Goal: Complete application form

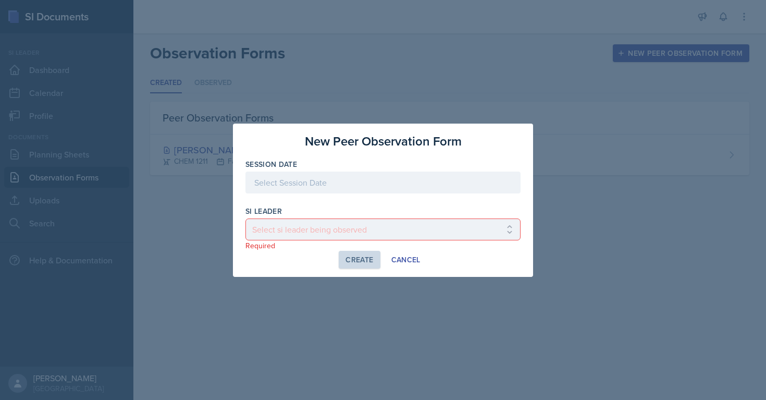
click at [365, 235] on select "Select si leader being observed [PERSON_NAME] / PSYC 2500 / The Phantoms of The…" at bounding box center [383, 229] width 275 height 22
select select "f83aaa9c-ddf8-41b3-bb01-138933062bac"
click at [246, 218] on select "Select si leader being observed [PERSON_NAME] / PSYC 2500 / The Phantoms of The…" at bounding box center [383, 229] width 275 height 22
click at [351, 255] on div "Create" at bounding box center [360, 259] width 28 height 8
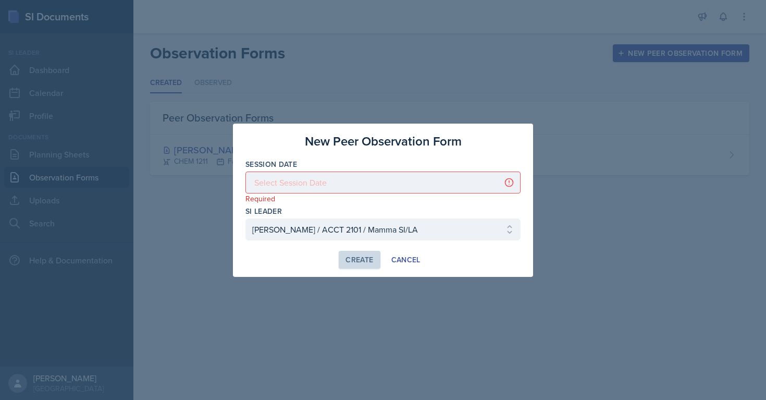
click at [300, 184] on div at bounding box center [383, 183] width 275 height 22
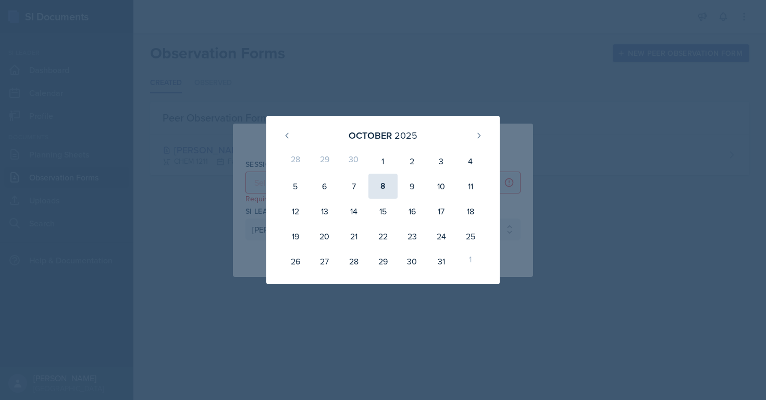
click at [381, 182] on div "8" at bounding box center [383, 186] width 29 height 25
type input "[DATE]"
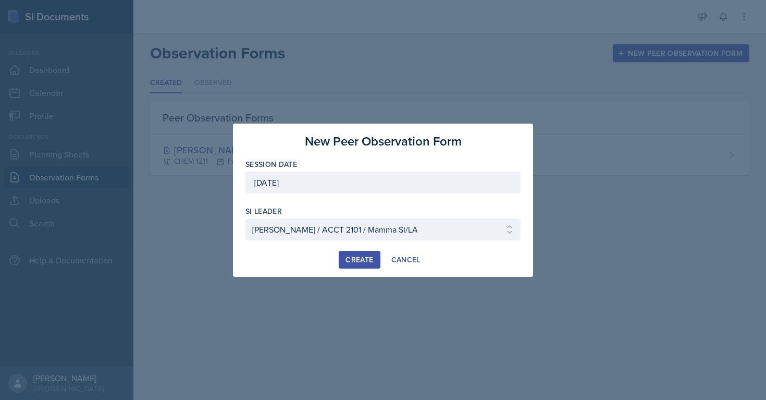
click at [364, 257] on div "Create" at bounding box center [360, 259] width 28 height 8
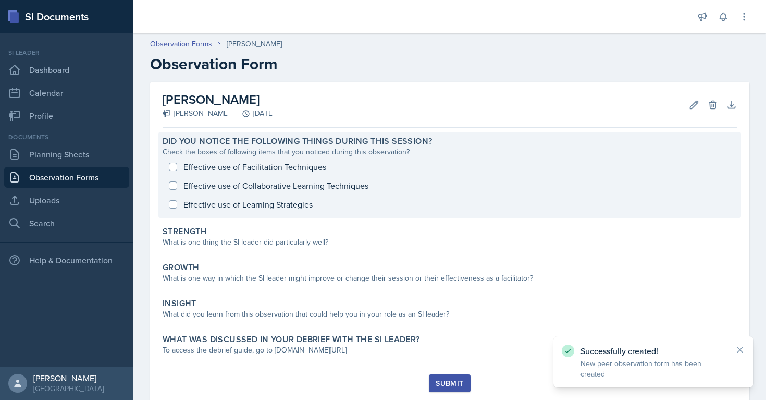
click at [171, 167] on div "Effective use of Facilitation Techniques Effective use of Collaborative Learnin…" at bounding box center [450, 185] width 575 height 56
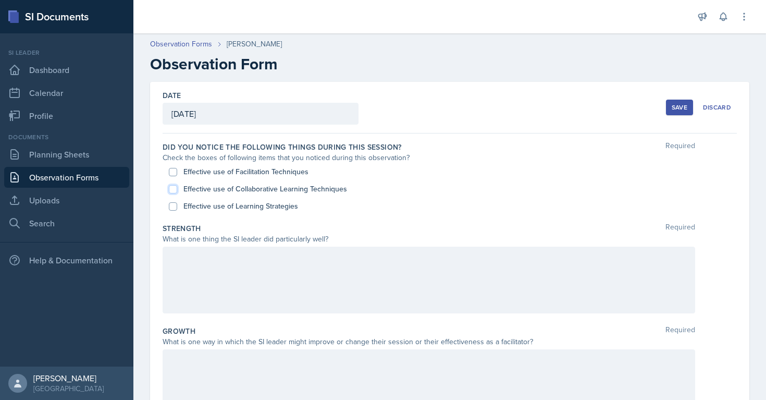
click at [172, 188] on input "Effective use of Collaborative Learning Techniques" at bounding box center [173, 189] width 8 height 8
checkbox input "true"
click at [172, 172] on input "Effective use of Facilitation Techniques" at bounding box center [173, 172] width 8 height 8
checkbox input "true"
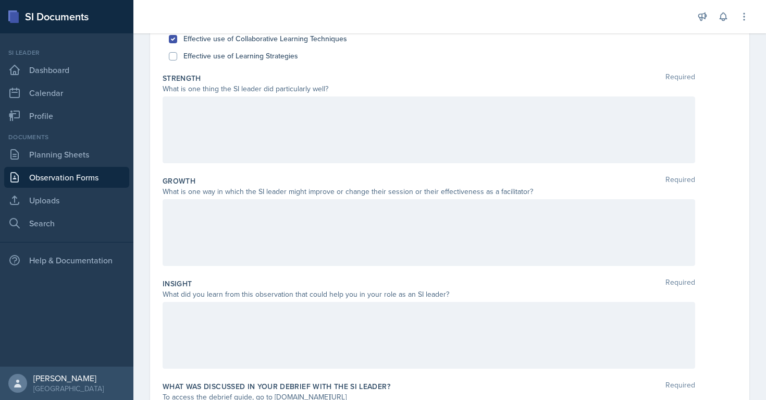
scroll to position [263, 0]
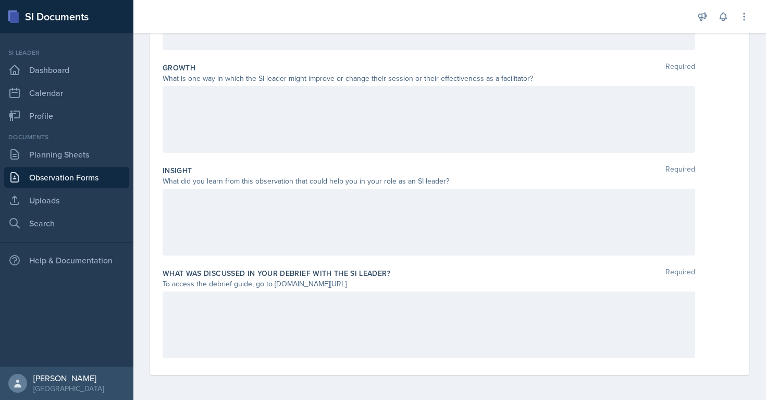
click at [202, 323] on div at bounding box center [429, 324] width 533 height 67
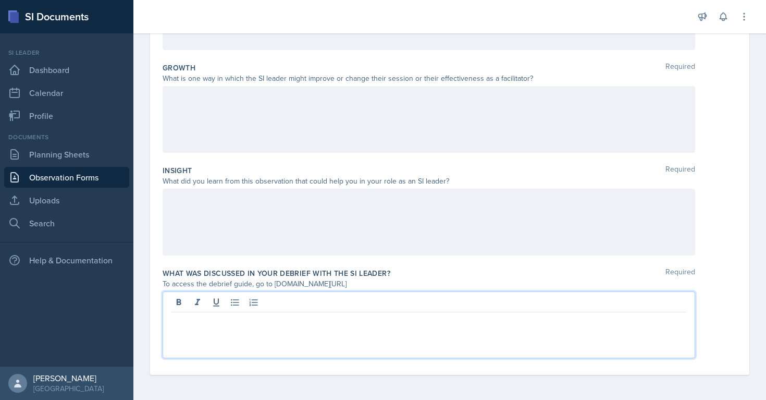
click at [179, 220] on div at bounding box center [429, 222] width 533 height 67
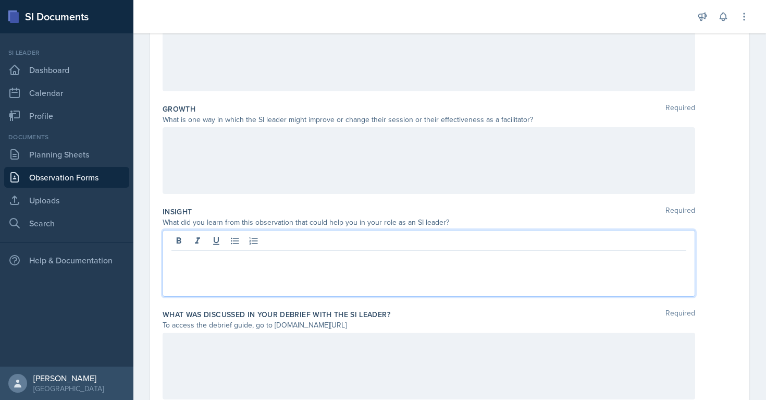
scroll to position [222, 0]
click at [235, 242] on icon at bounding box center [235, 241] width 10 height 10
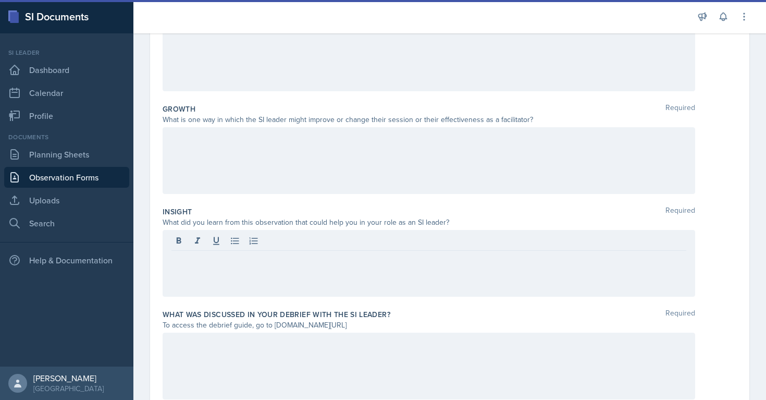
click at [194, 266] on div at bounding box center [429, 263] width 533 height 67
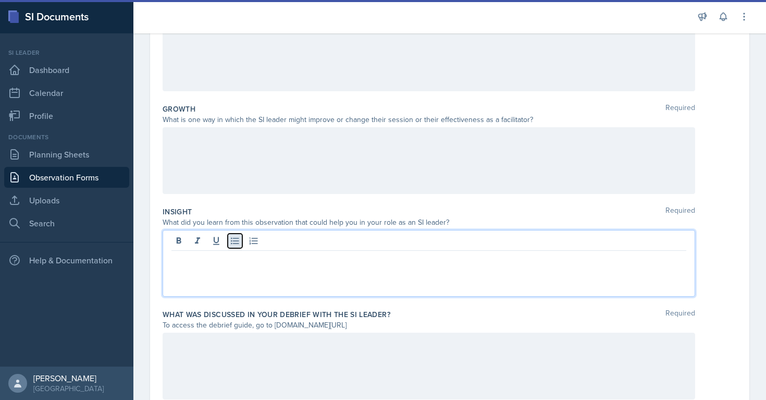
click at [233, 248] on button at bounding box center [235, 241] width 15 height 15
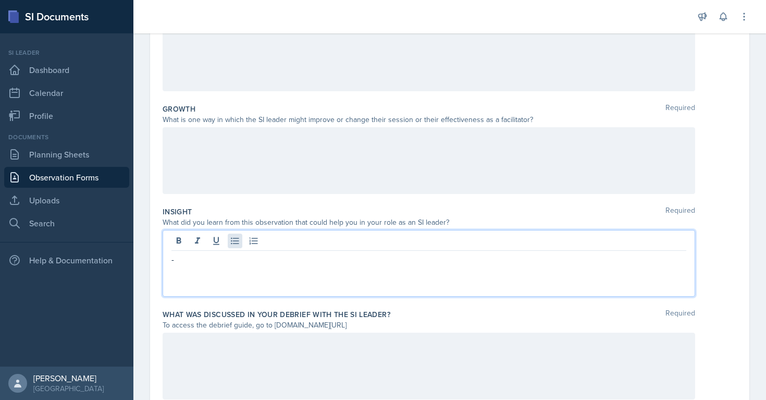
scroll to position [192, 0]
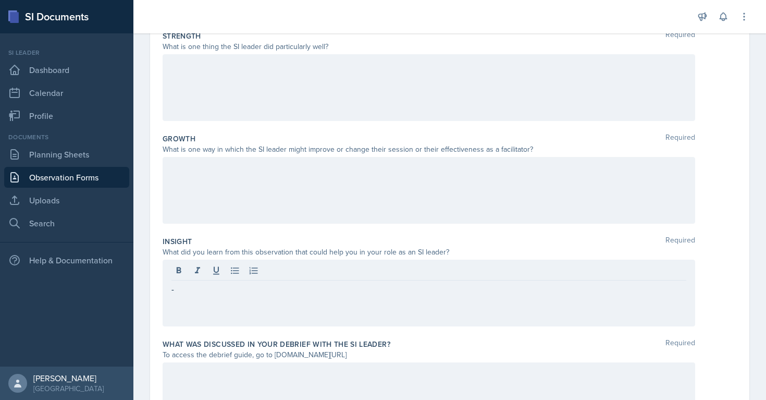
click at [188, 83] on div at bounding box center [429, 87] width 533 height 67
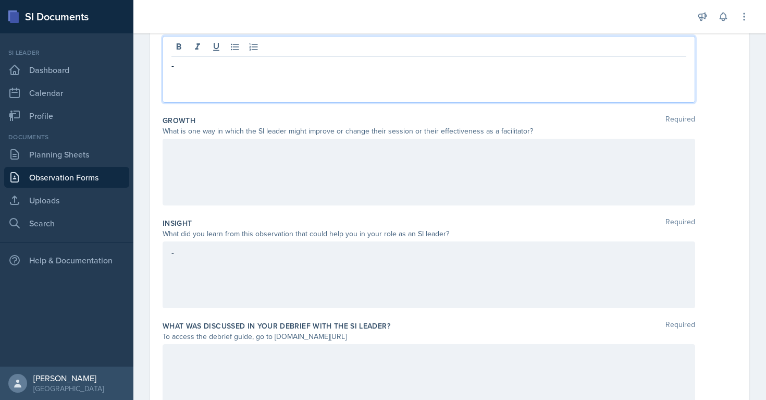
scroll to position [263, 0]
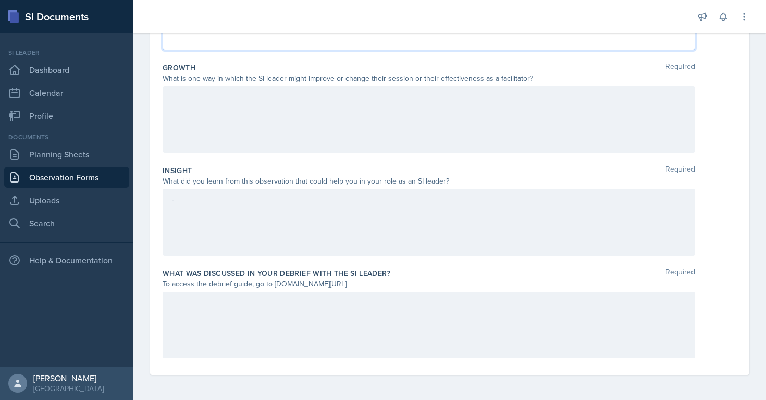
click at [270, 320] on div at bounding box center [429, 324] width 533 height 67
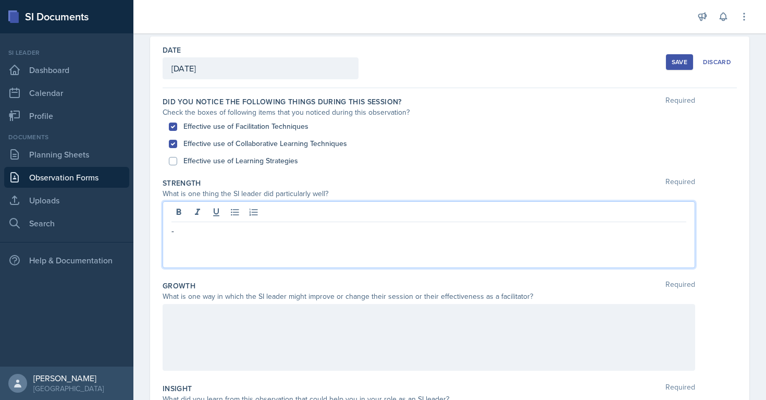
scroll to position [64, 0]
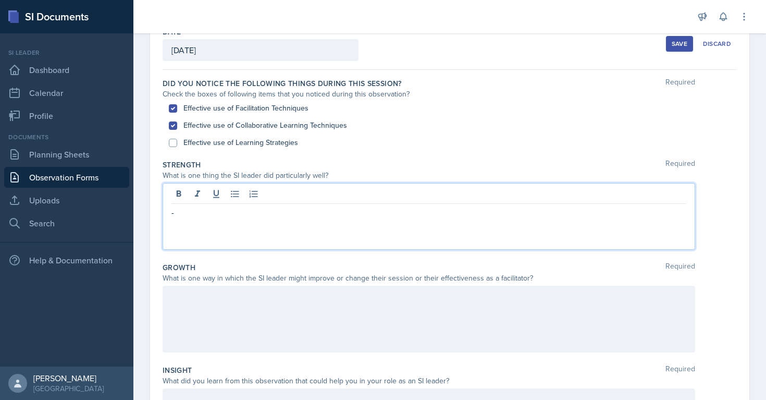
click at [273, 212] on p "-" at bounding box center [429, 212] width 515 height 13
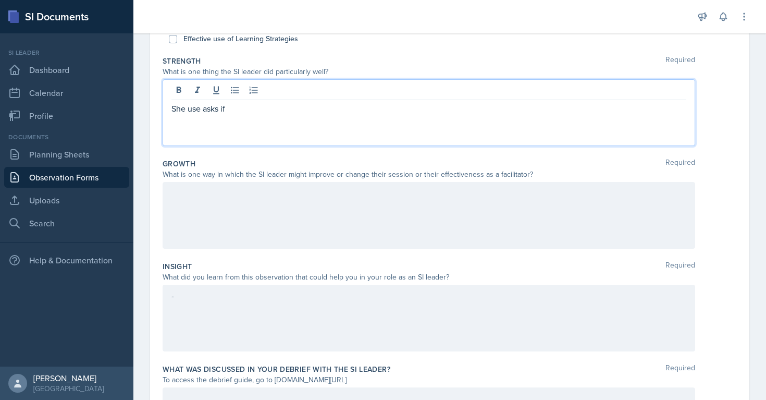
scroll to position [186, 0]
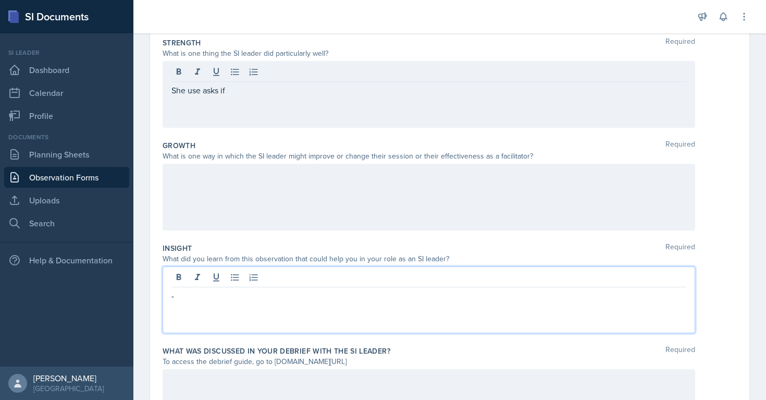
click at [266, 307] on p at bounding box center [429, 308] width 515 height 13
click at [263, 299] on p "-" at bounding box center [429, 295] width 515 height 13
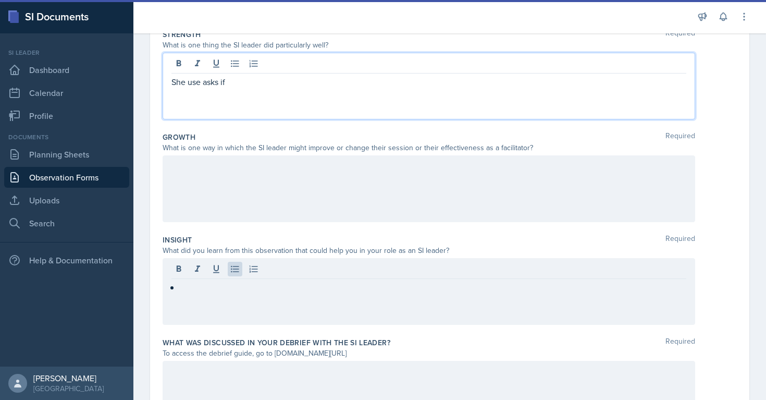
scroll to position [212, 0]
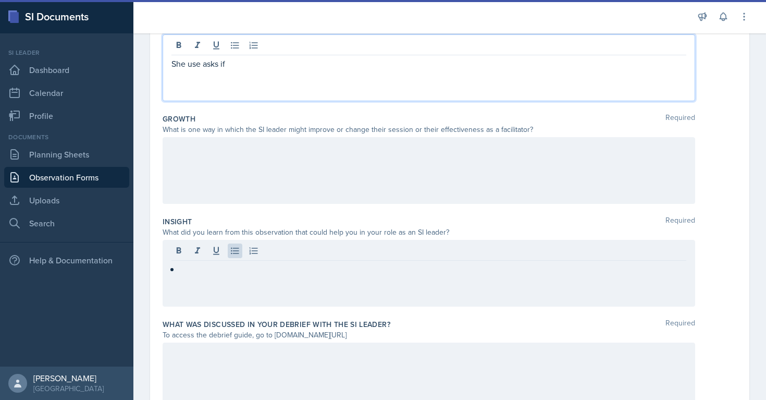
click at [247, 63] on p "She use asks if" at bounding box center [429, 63] width 515 height 13
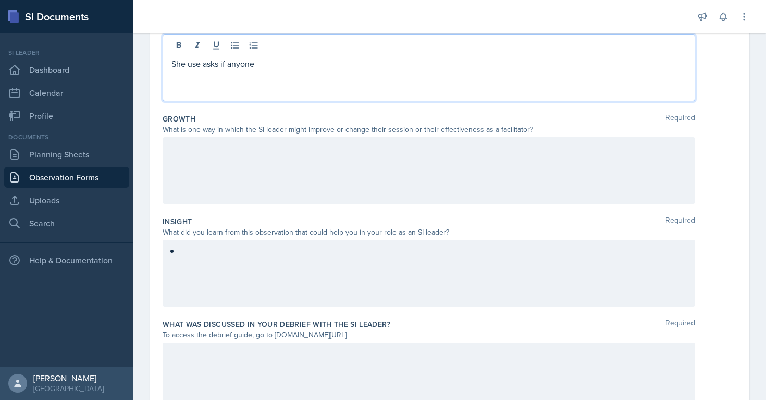
click at [181, 65] on p "She use asks if anyone" at bounding box center [429, 63] width 515 height 13
click at [195, 65] on p "She use asks if anyone" at bounding box center [429, 63] width 515 height 13
click at [267, 65] on p "She asks if anyone" at bounding box center [429, 63] width 515 height 13
click at [353, 66] on p "She asks if anyone has question mutiple times oout the session" at bounding box center [429, 63] width 515 height 13
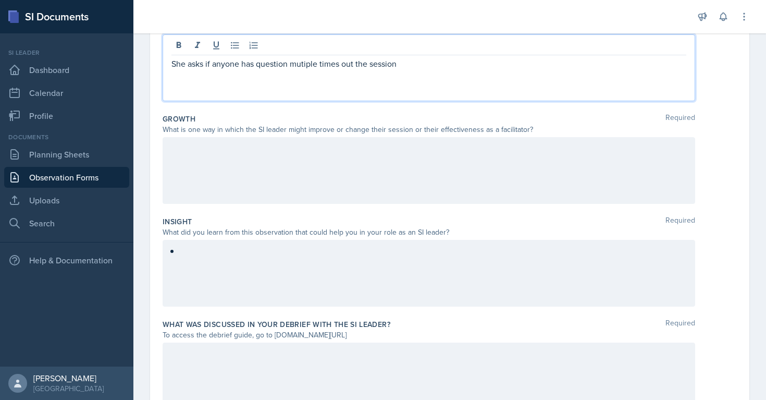
click at [403, 64] on p "She asks if anyone has question mutiple times out the session" at bounding box center [429, 63] width 515 height 13
click at [425, 62] on p "She asks if anyone has question multiple times out the session and" at bounding box center [429, 63] width 515 height 13
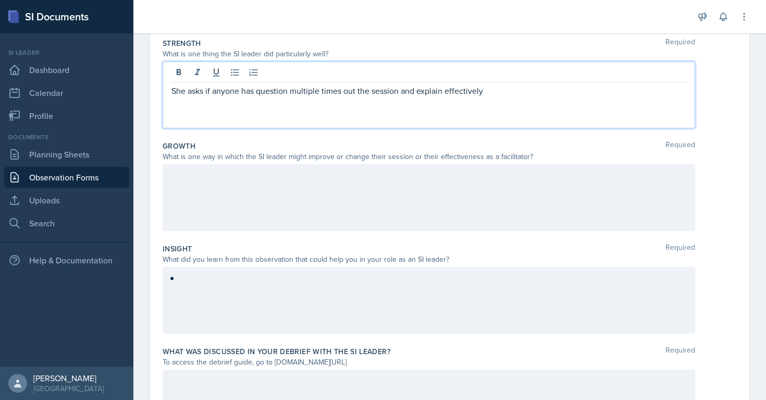
scroll to position [203, 0]
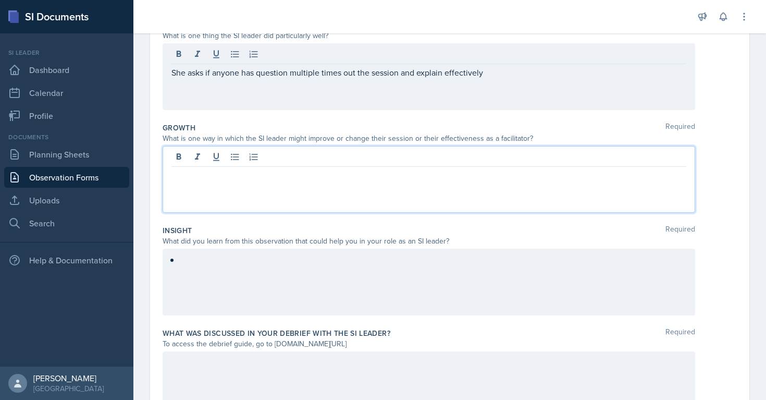
click at [204, 174] on p at bounding box center [429, 175] width 515 height 13
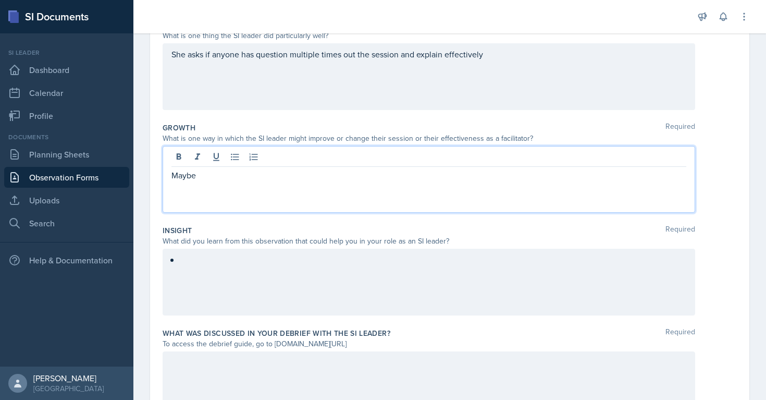
scroll to position [263, 0]
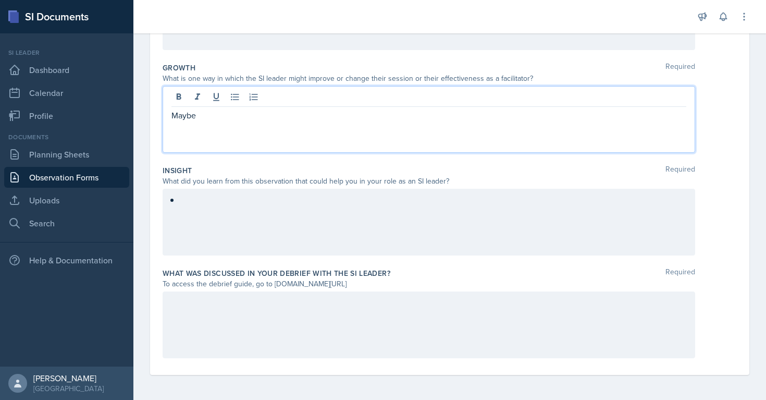
click at [292, 333] on div at bounding box center [429, 324] width 533 height 67
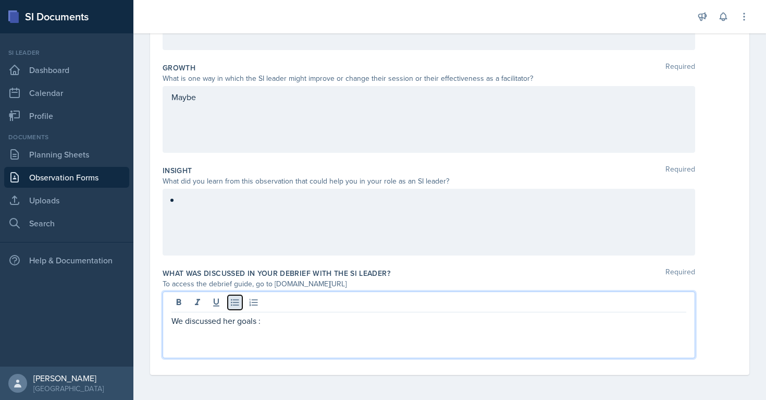
click at [235, 306] on icon at bounding box center [235, 302] width 10 height 10
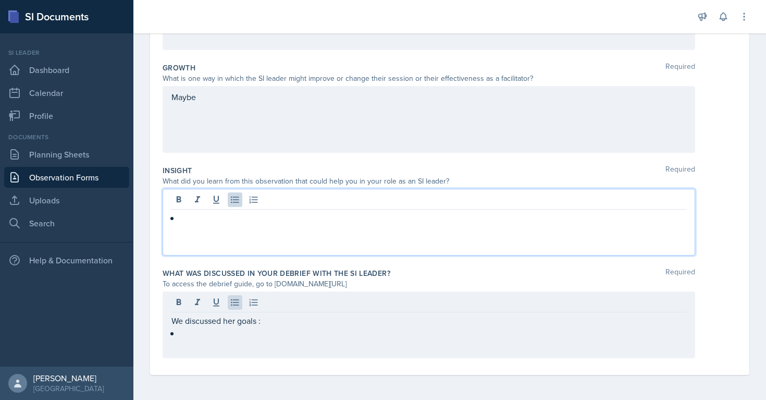
click at [206, 220] on div at bounding box center [429, 224] width 515 height 25
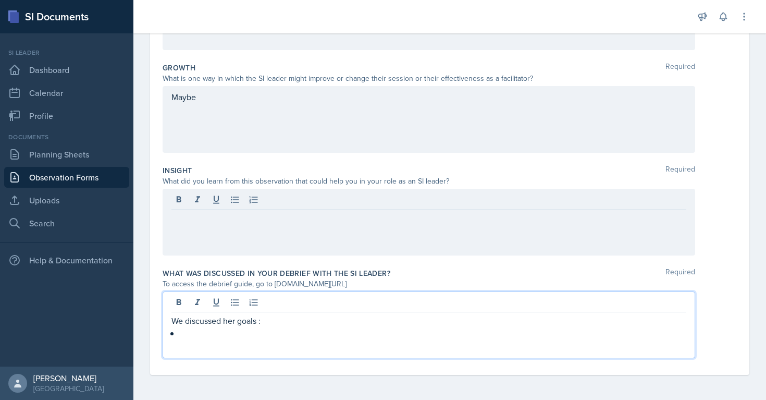
click at [189, 317] on div "We discussed her goals :" at bounding box center [429, 326] width 515 height 25
click at [217, 223] on div at bounding box center [429, 222] width 533 height 67
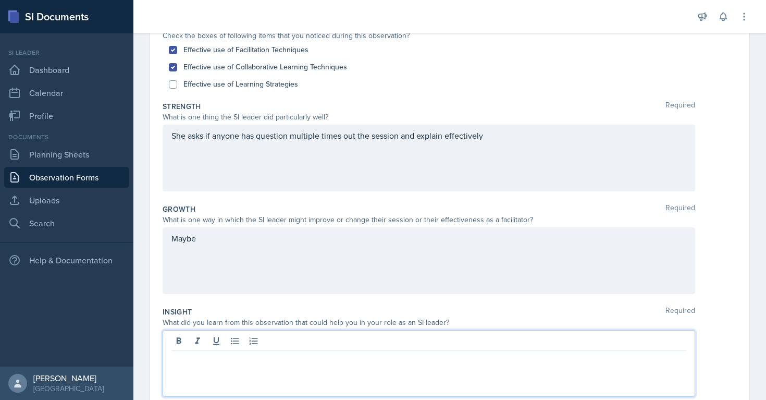
scroll to position [140, 0]
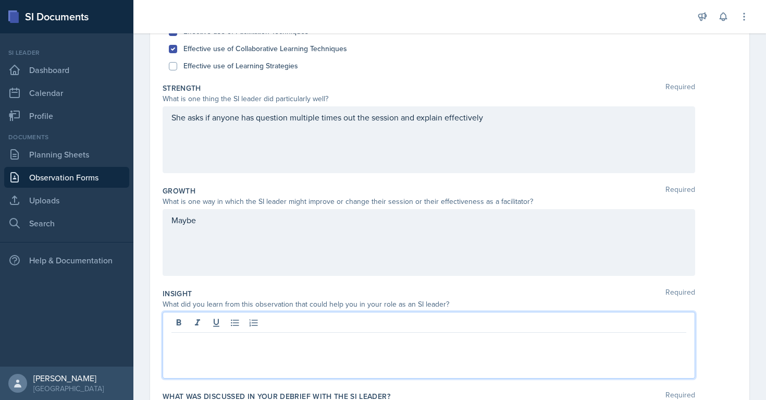
click at [259, 226] on p "Maybe" at bounding box center [429, 220] width 515 height 13
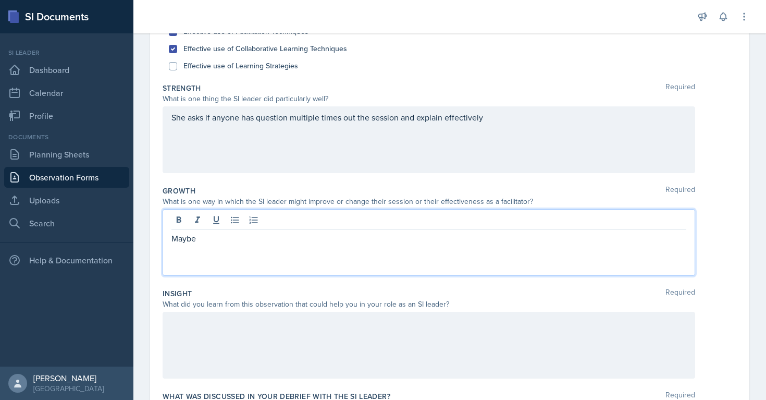
click at [526, 120] on div "She asks if anyone has question multiple times out the session and explain effe…" at bounding box center [429, 139] width 533 height 67
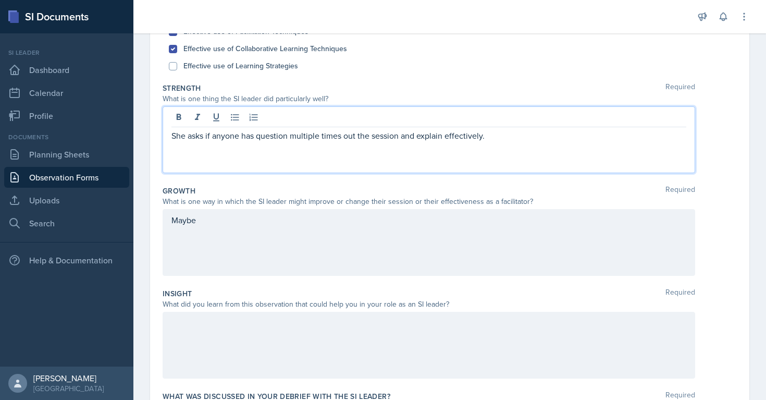
click at [417, 137] on p "She asks if anyone has question multiple times out the session and explain effe…" at bounding box center [429, 135] width 515 height 13
click at [574, 137] on p "She asks if anyone has question multiple times out the session and when someone…" at bounding box center [429, 135] width 515 height 13
click at [631, 133] on p "She asks if anyone has question multiple times out the session and when someone…" at bounding box center [429, 135] width 515 height 13
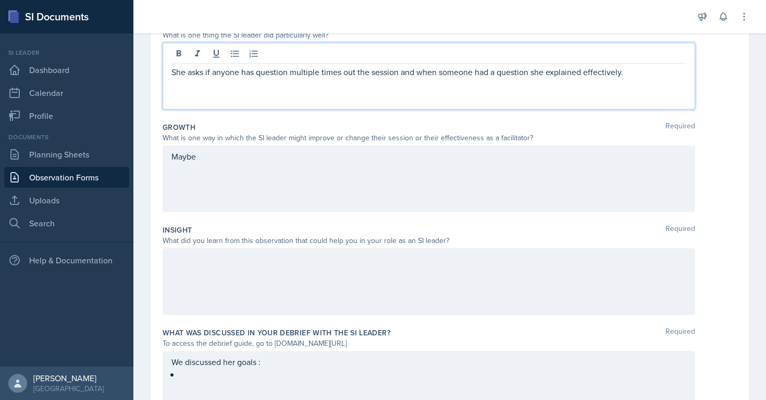
scroll to position [263, 0]
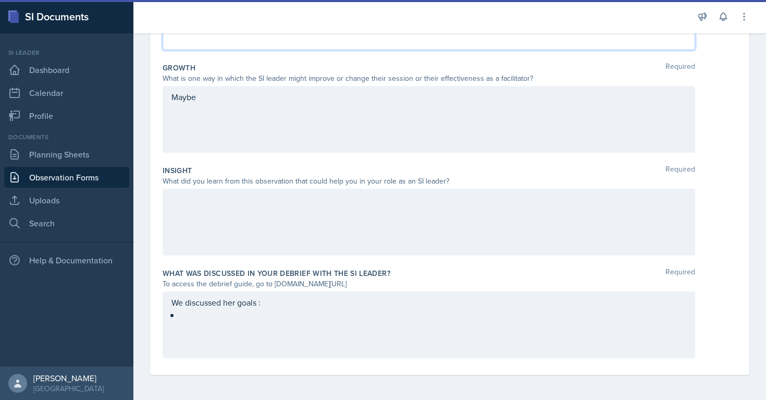
click at [295, 224] on div at bounding box center [429, 222] width 533 height 67
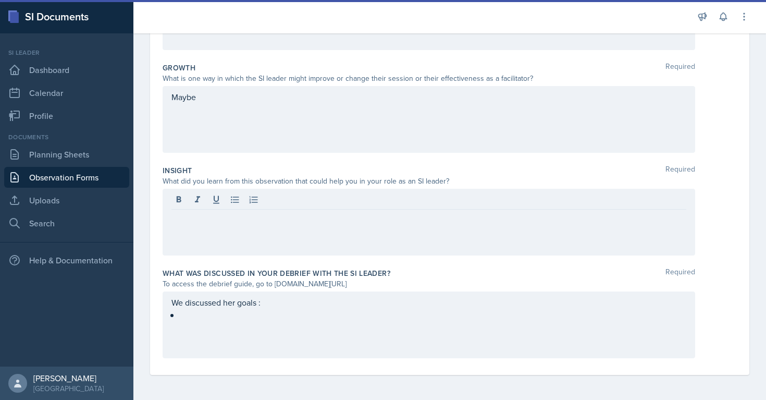
click at [316, 169] on div "Insight Required" at bounding box center [450, 170] width 575 height 10
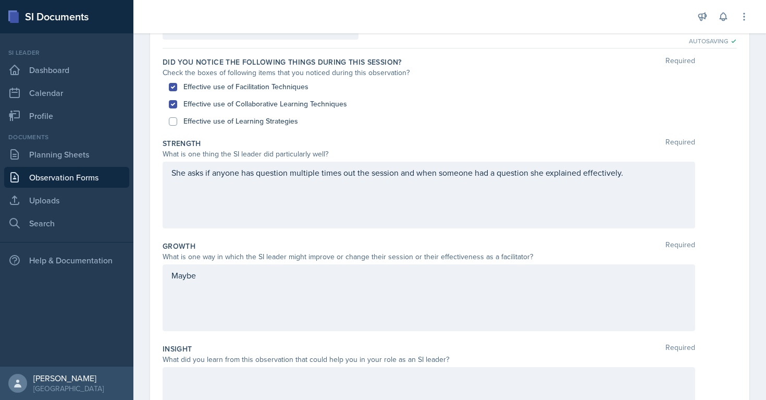
scroll to position [0, 0]
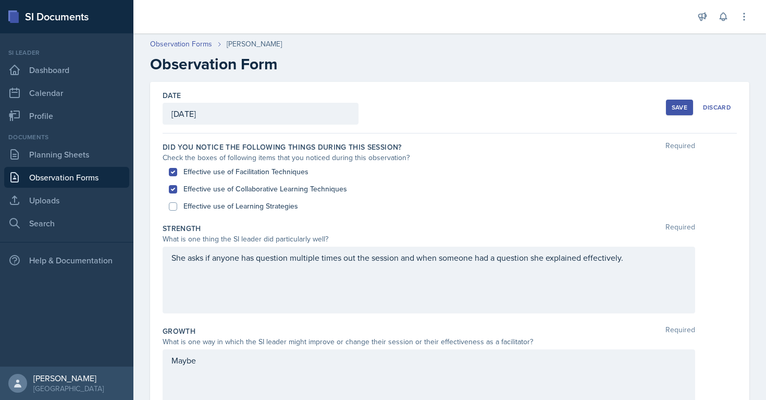
click at [669, 277] on div "She asks if anyone has question multiple times out the session and when someone…" at bounding box center [429, 280] width 533 height 67
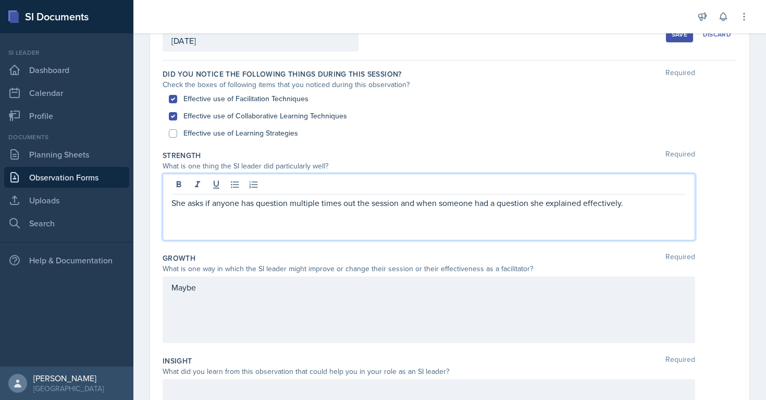
scroll to position [91, 0]
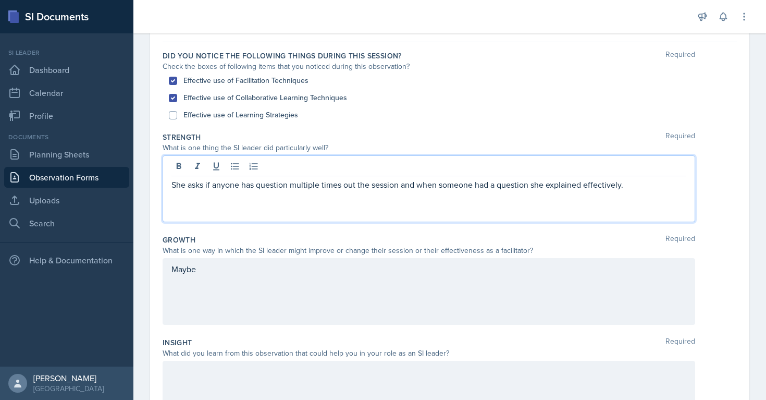
click at [296, 275] on p "Maybe" at bounding box center [429, 269] width 515 height 13
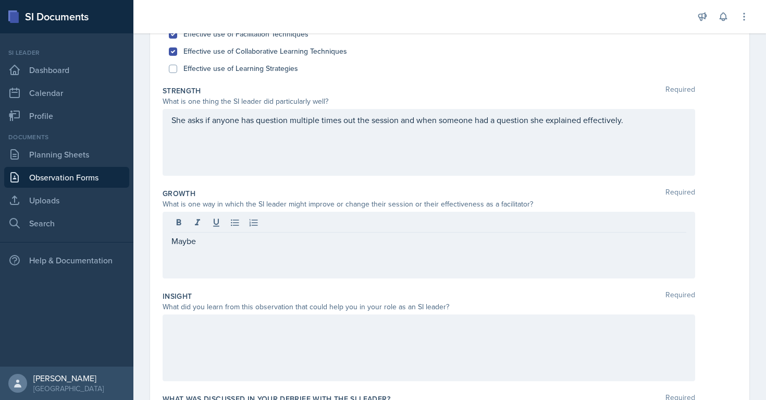
click at [287, 345] on div at bounding box center [429, 347] width 533 height 67
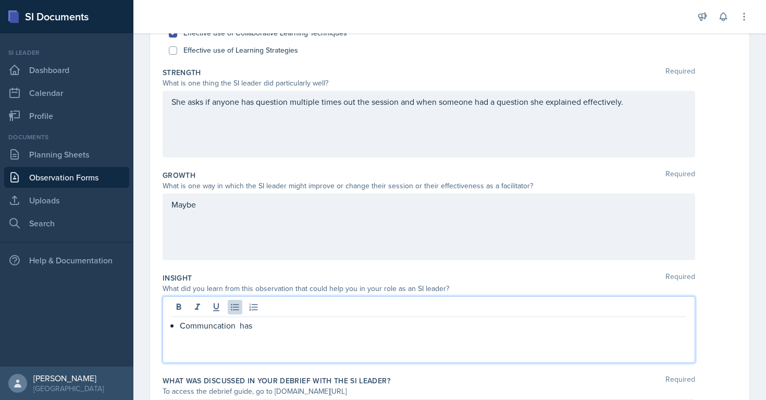
click at [215, 207] on div "Maybe" at bounding box center [429, 226] width 533 height 67
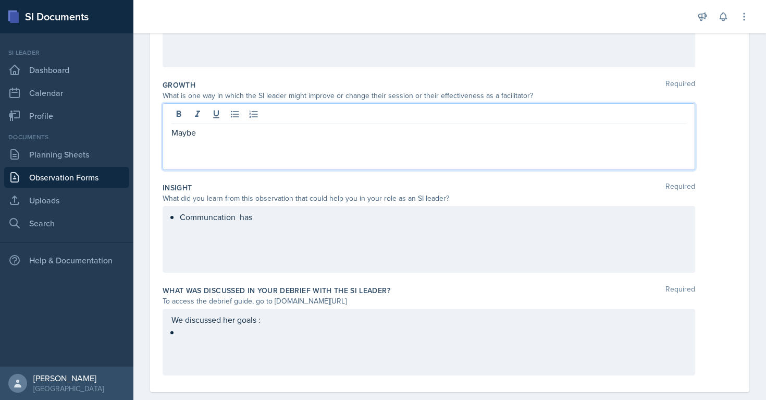
scroll to position [263, 0]
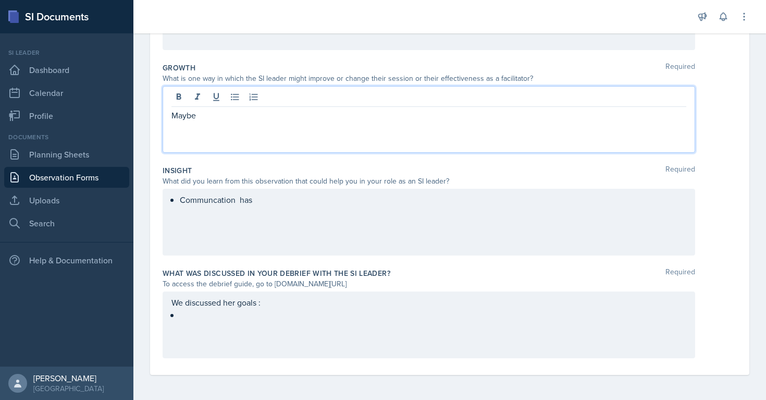
click at [267, 218] on p at bounding box center [429, 212] width 515 height 13
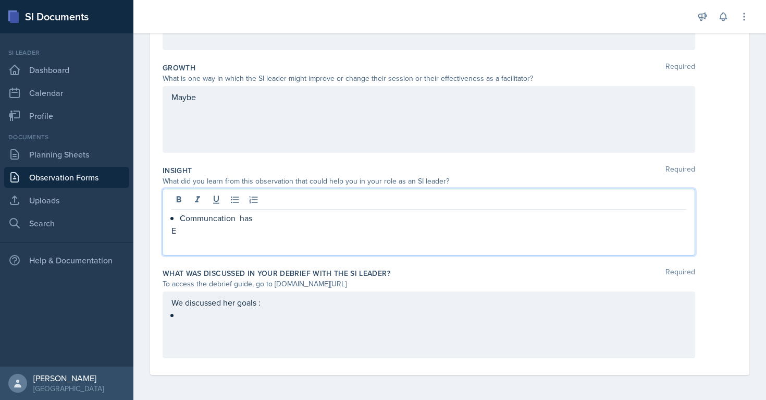
scroll to position [199, 0]
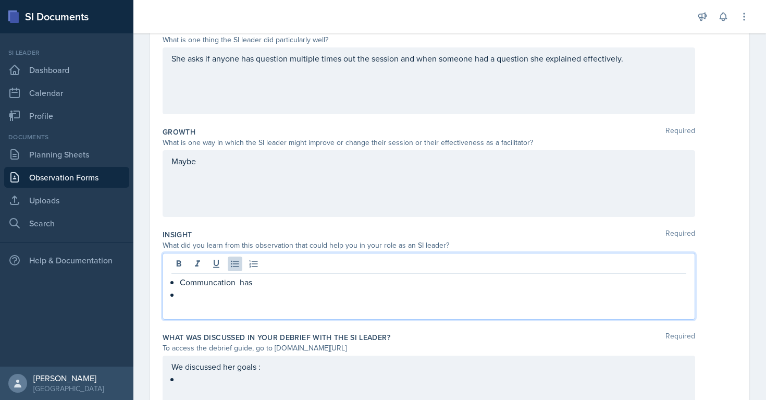
click at [197, 279] on p "Communcation has" at bounding box center [433, 282] width 507 height 13
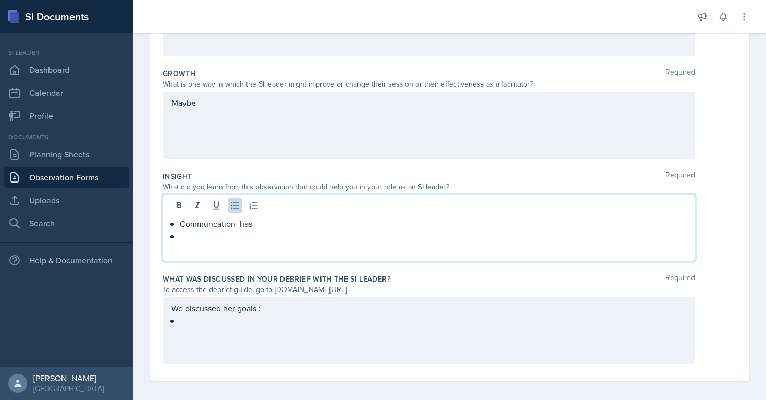
click at [188, 323] on div "We discussed her goals :" at bounding box center [429, 314] width 515 height 25
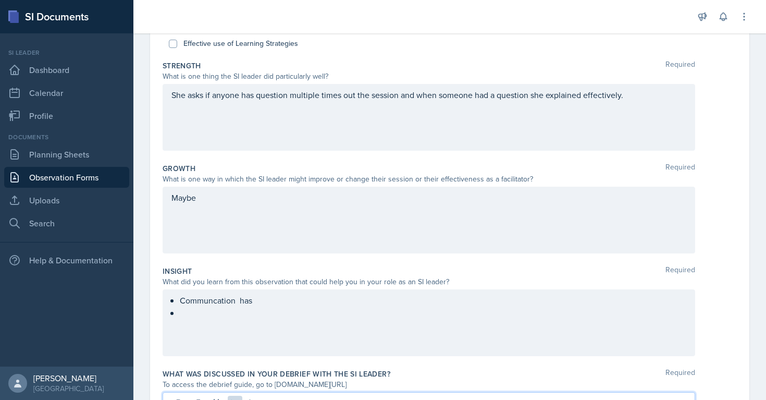
scroll to position [263, 0]
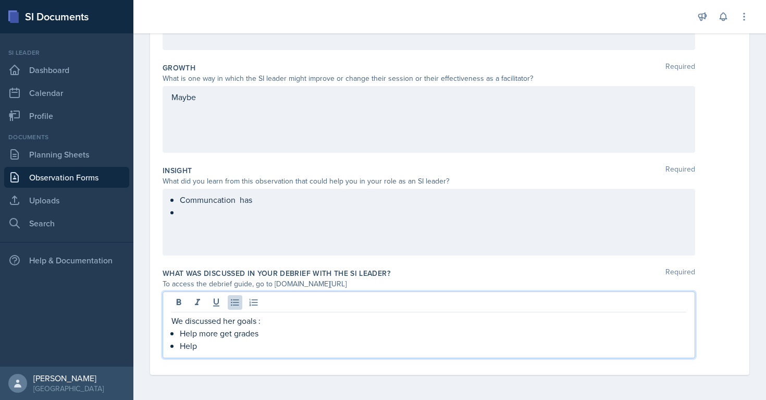
click at [318, 103] on div "Maybe" at bounding box center [429, 119] width 533 height 67
